Goal: Information Seeking & Learning: Learn about a topic

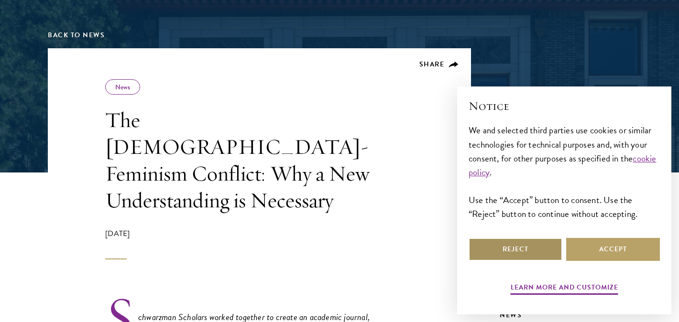
click at [519, 247] on button "Reject" at bounding box center [515, 249] width 94 height 23
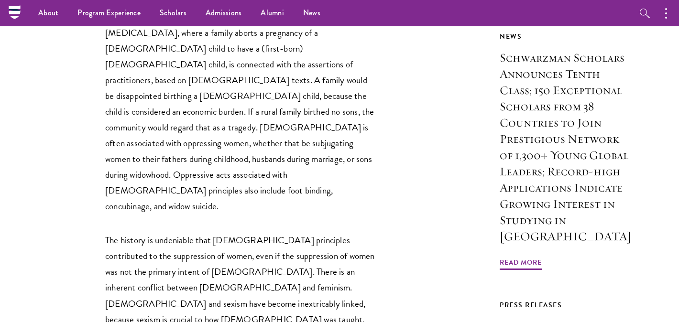
scroll to position [662, 0]
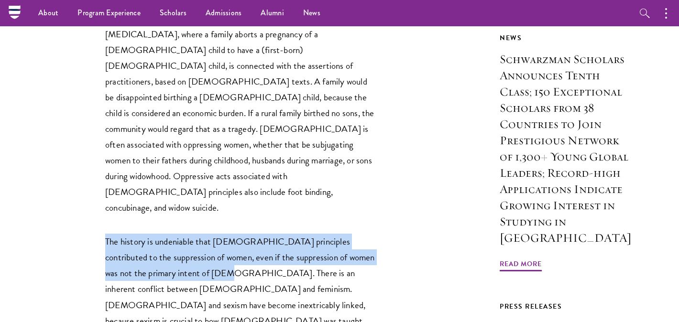
drag, startPoint x: 222, startPoint y: 184, endPoint x: 103, endPoint y: 150, distance: 123.7
copy p "The history is undeniable that [DEMOGRAPHIC_DATA] principles contributed to the…"
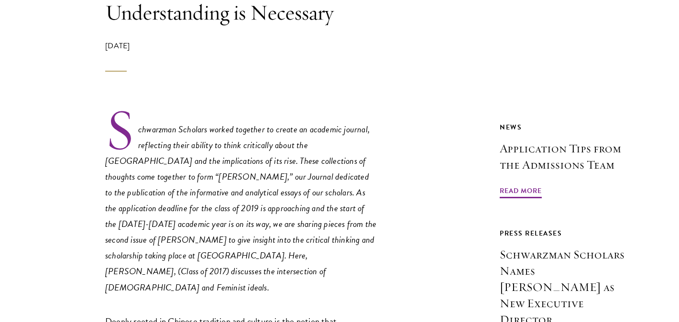
scroll to position [317, 0]
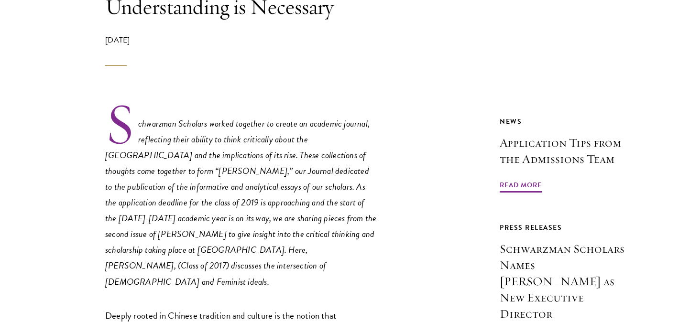
click at [253, 225] on em "Schwarzman Scholars worked together to create an academic journal, reflecting t…" at bounding box center [240, 203] width 271 height 172
drag, startPoint x: 253, startPoint y: 224, endPoint x: 202, endPoint y: 224, distance: 50.7
click at [202, 224] on em "Schwarzman Scholars worked together to create an academic journal, reflecting t…" at bounding box center [240, 203] width 271 height 172
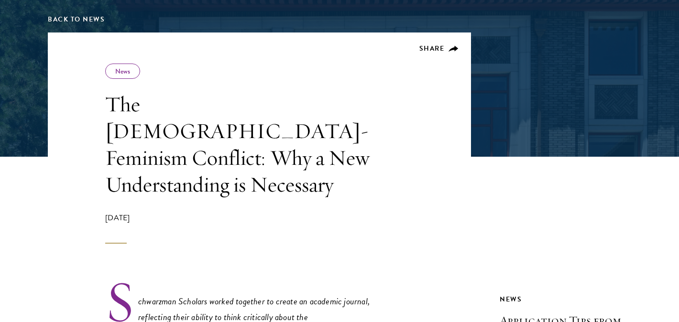
scroll to position [145, 0]
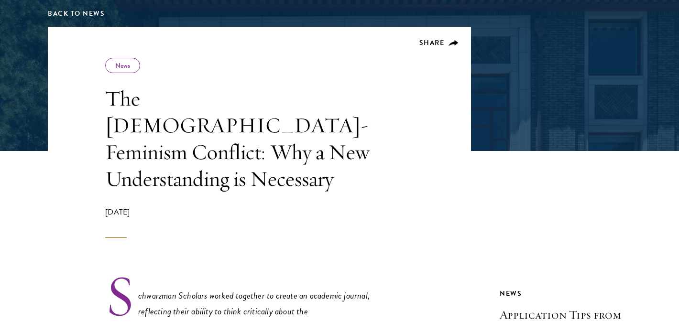
drag, startPoint x: 104, startPoint y: 186, endPoint x: 160, endPoint y: 188, distance: 56.4
click at [160, 188] on header "Share News The [DEMOGRAPHIC_DATA]-Feminism Conflict: Why a New Understanding is…" at bounding box center [259, 132] width 423 height 211
copy div "[DATE]"
click at [377, 129] on header "Share News The [DEMOGRAPHIC_DATA]-Feminism Conflict: Why a New Understanding is…" at bounding box center [259, 132] width 423 height 211
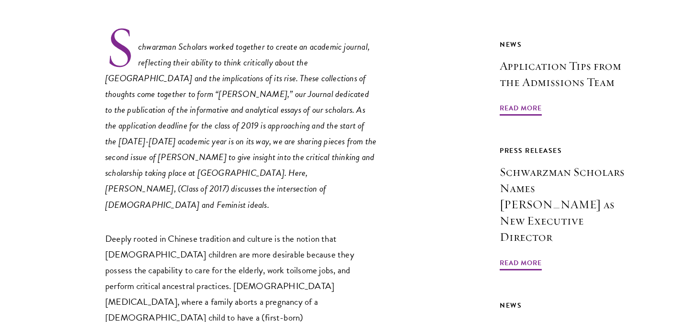
scroll to position [397, 0]
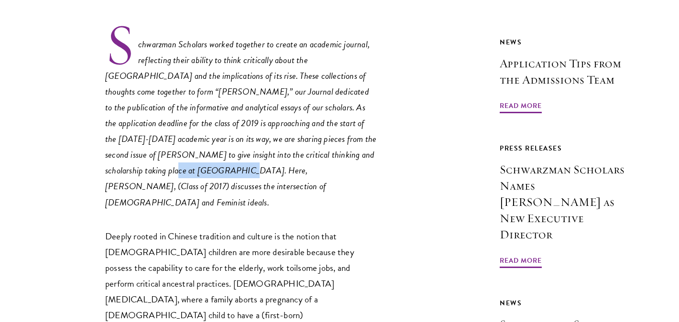
drag, startPoint x: 176, startPoint y: 146, endPoint x: 103, endPoint y: 151, distance: 73.8
copy em "[GEOGRAPHIC_DATA]"
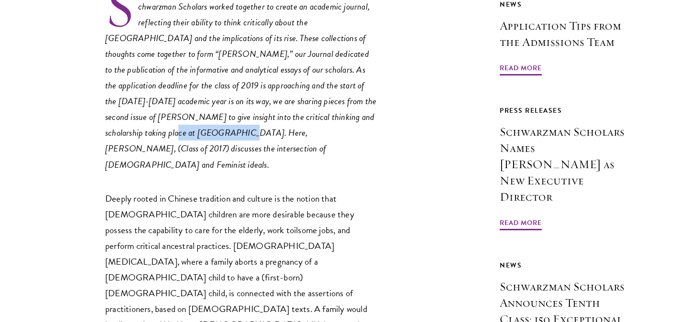
scroll to position [512, 0]
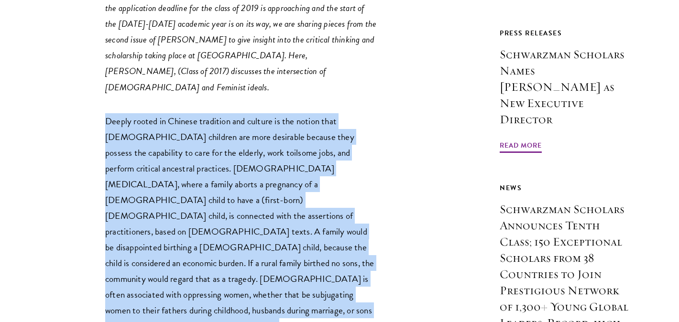
drag, startPoint x: 172, startPoint y: 271, endPoint x: 96, endPoint y: 81, distance: 204.8
copy p "Deeply rooted in Chinese tradition and culture is the notion that [DEMOGRAPHIC_…"
